Goal: Ask a question

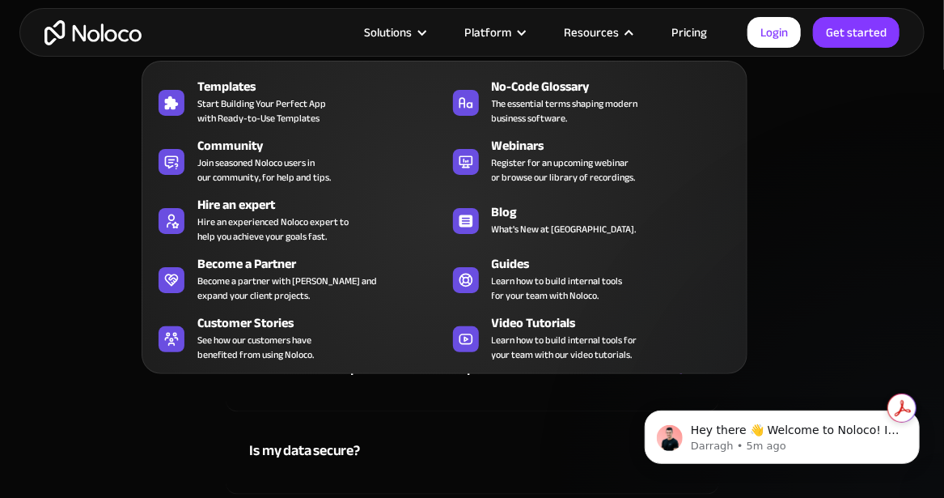
scroll to position [7947, 0]
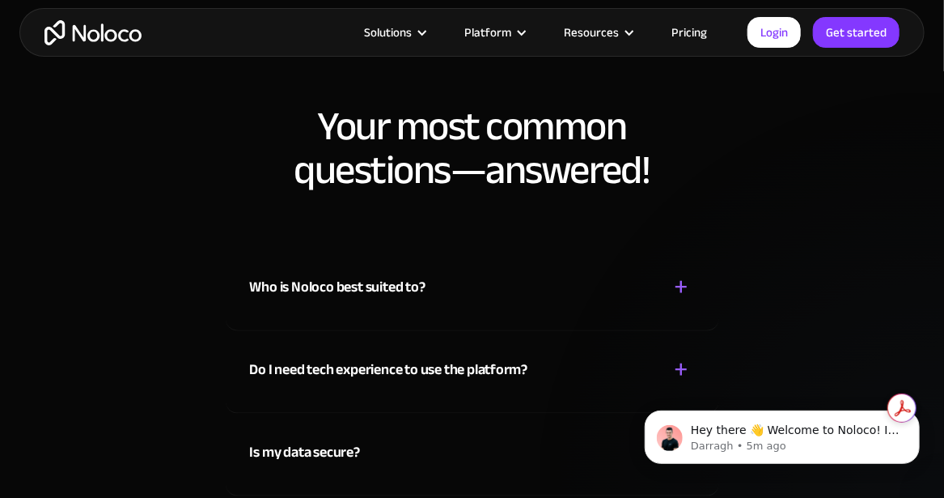
click at [418, 284] on div "Who is Noloco best suited to?" at bounding box center [338, 287] width 176 height 24
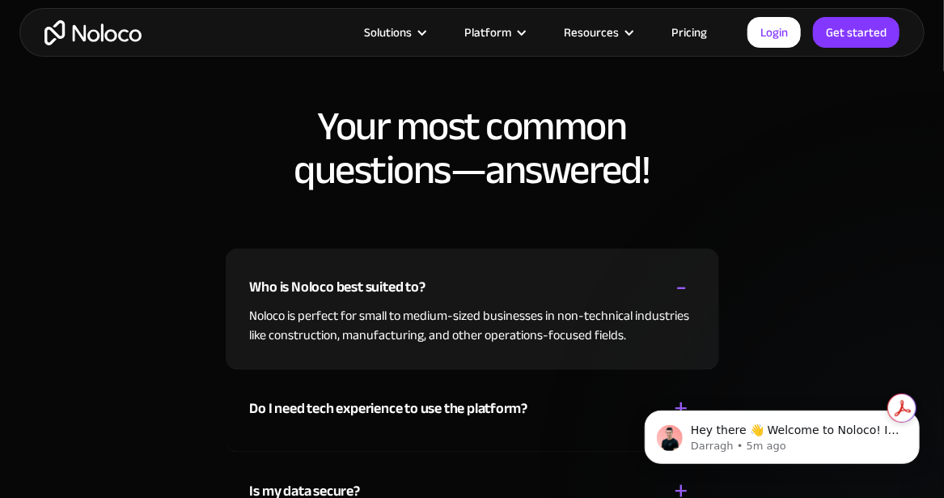
click at [418, 286] on div "Who is Noloco best suited to?" at bounding box center [338, 287] width 176 height 24
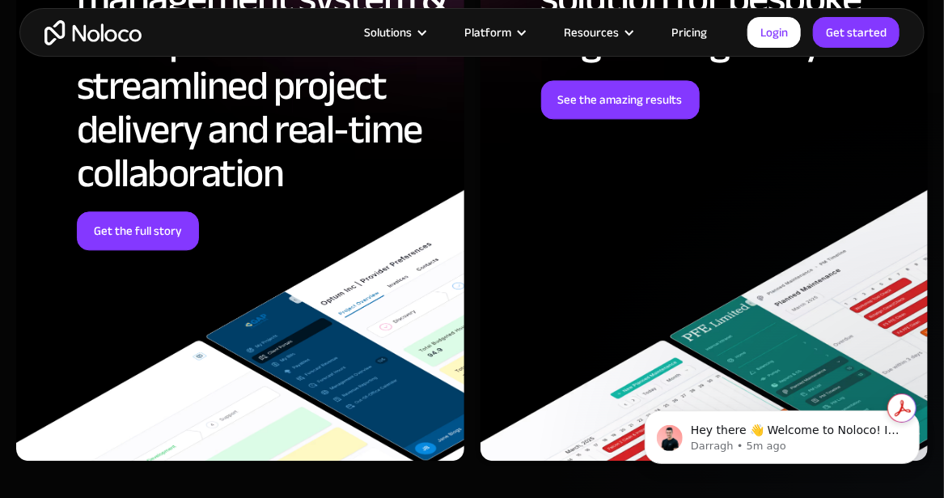
scroll to position [6167, 0]
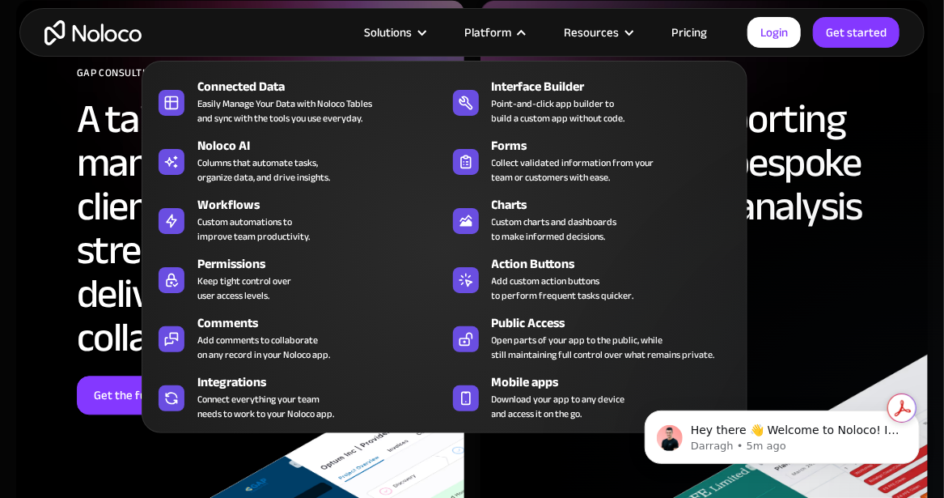
click at [524, 38] on nav "Connected Data Easily Manage Your Data with Noloco Tables and sync with the too…" at bounding box center [445, 235] width 606 height 395
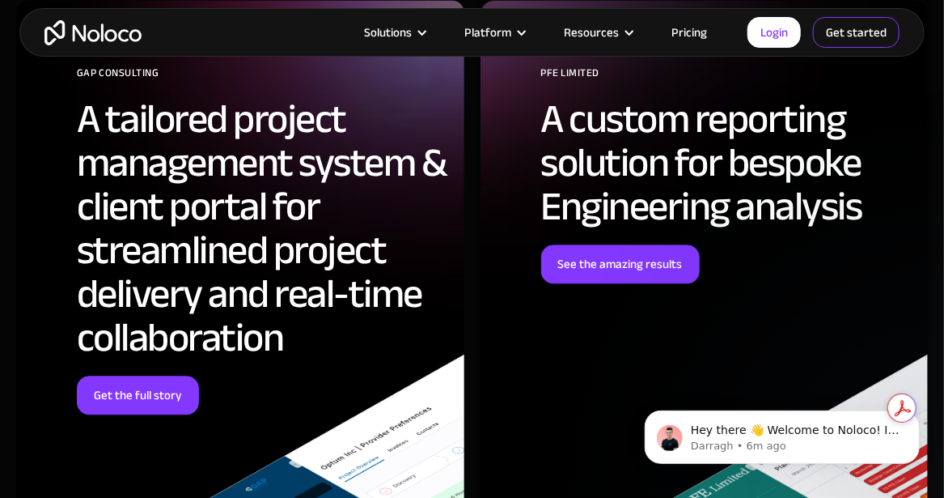
click at [863, 36] on link "Get started" at bounding box center [856, 32] width 87 height 31
click at [750, 447] on p "Darragh • 6m ago" at bounding box center [794, 445] width 209 height 15
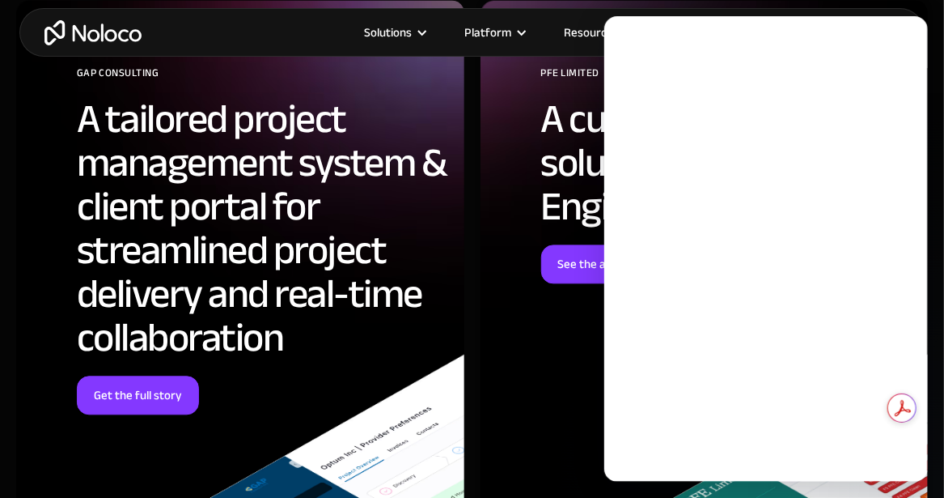
scroll to position [0, 0]
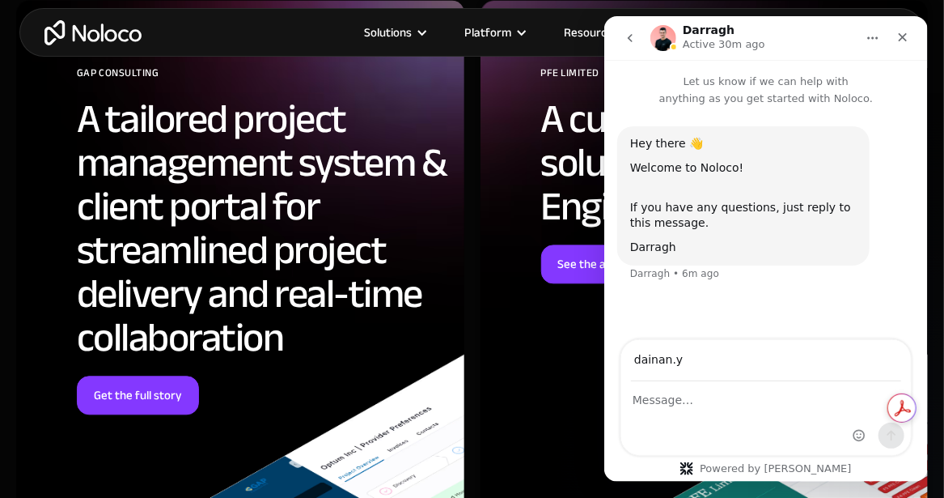
type input "[DOMAIN_NAME][EMAIL_ADDRESS][DOMAIN_NAME]"
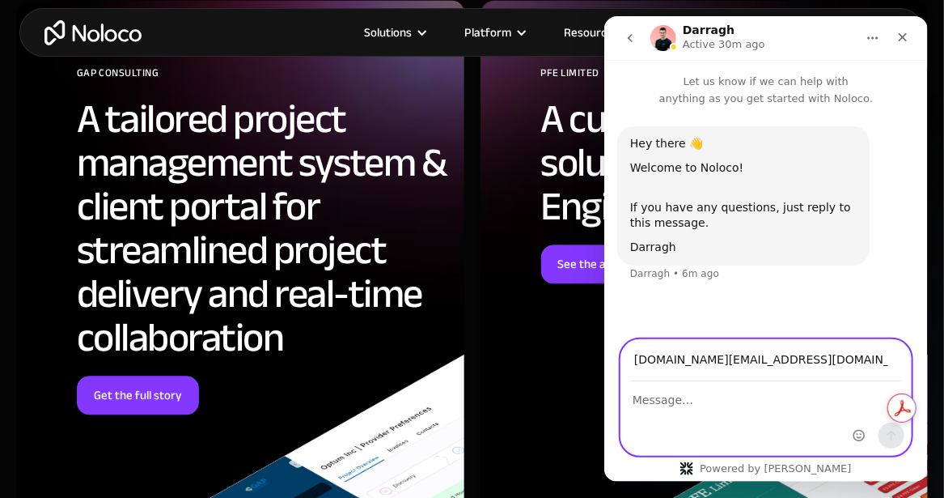
click at [736, 407] on textarea "Message…" at bounding box center [766, 396] width 290 height 28
type textarea "Do you have a demo to show me?"
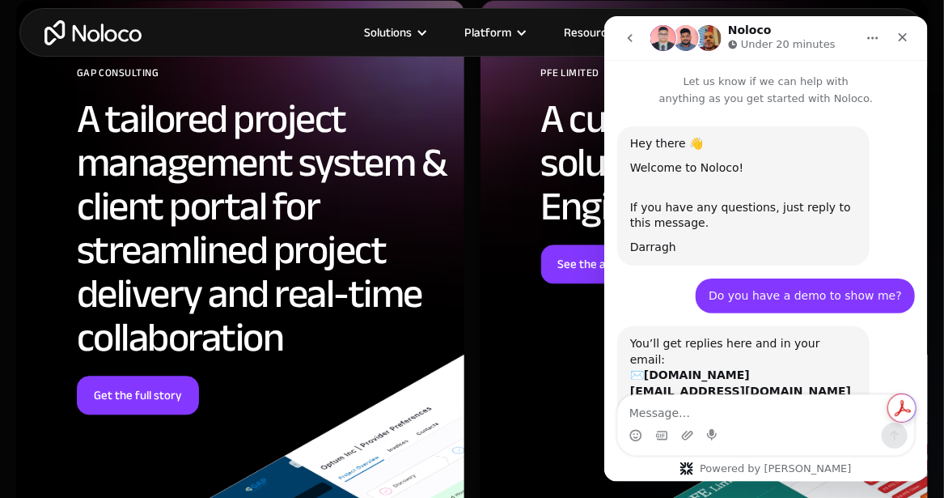
scroll to position [100, 0]
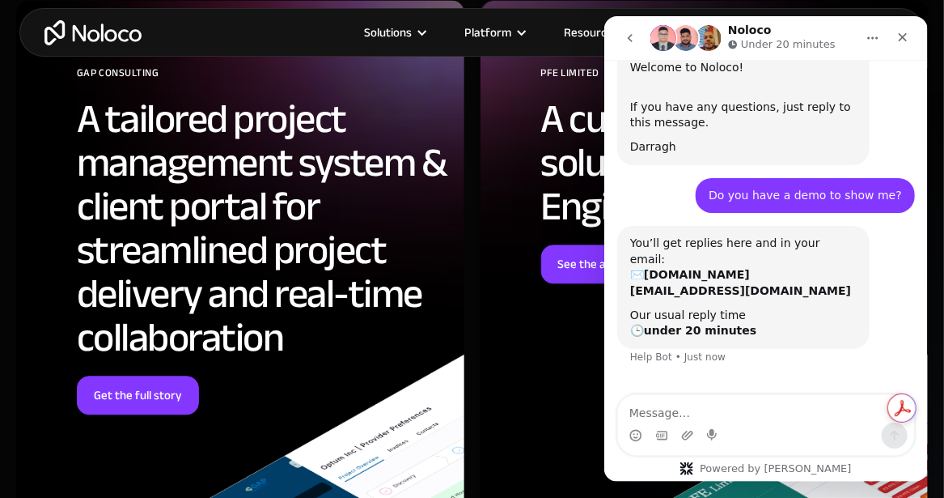
click at [488, 337] on div "PFE Limited A custom reporting solution for bespoke Engineering analysis See th…" at bounding box center [705, 312] width 448 height 625
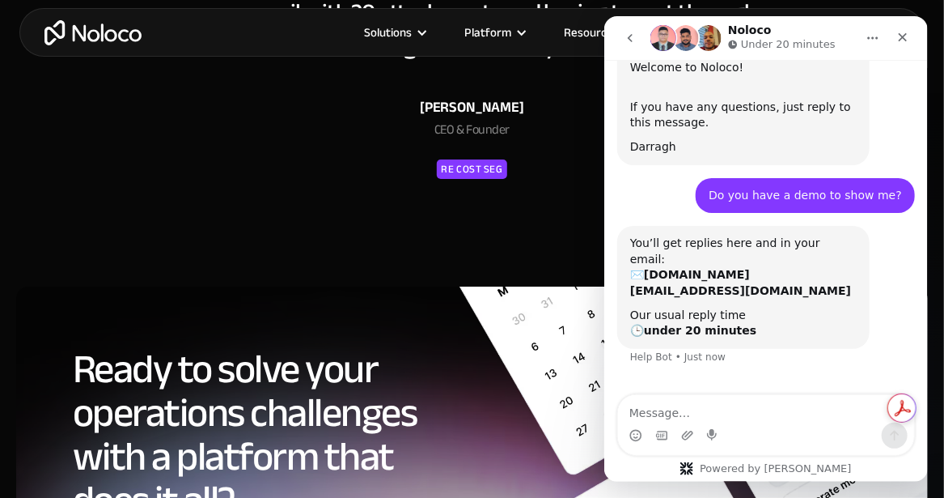
scroll to position [7544, 0]
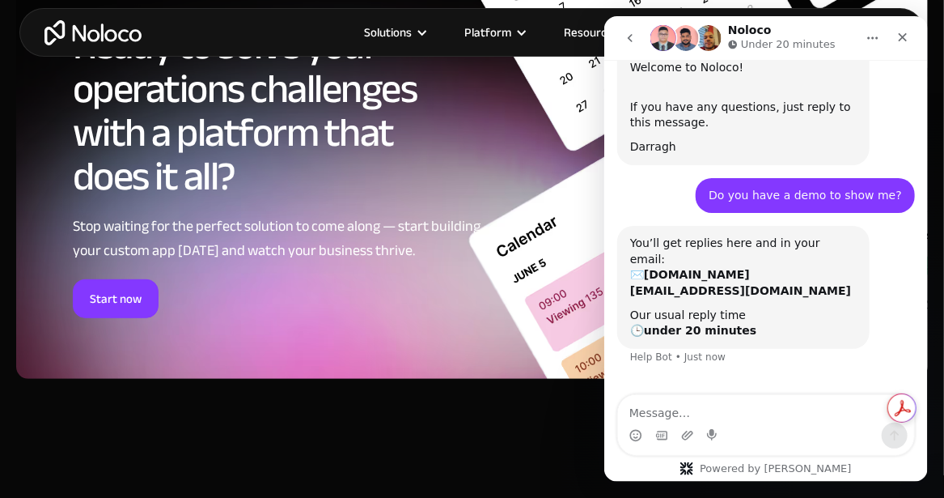
click at [629, 33] on icon "go back" at bounding box center [629, 38] width 13 height 13
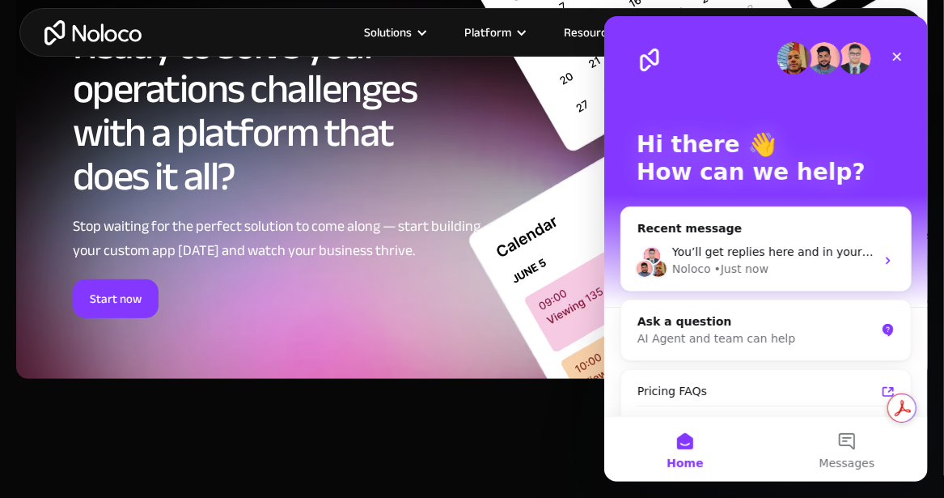
scroll to position [0, 0]
click at [519, 414] on div "Ready to solve your operations challenges with a platform that does it all? Sto…" at bounding box center [472, 187] width 944 height 481
click at [898, 58] on icon "Close" at bounding box center [896, 57] width 9 height 9
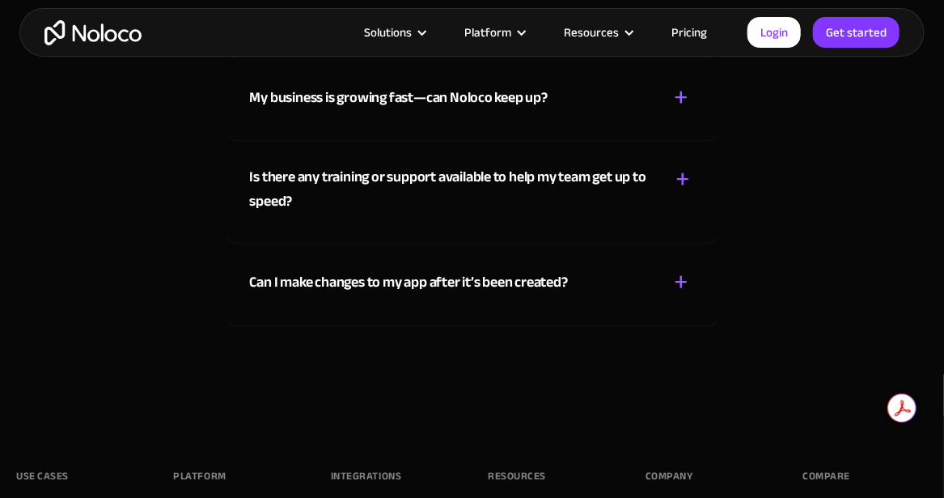
scroll to position [8433, 0]
